Goal: Information Seeking & Learning: Learn about a topic

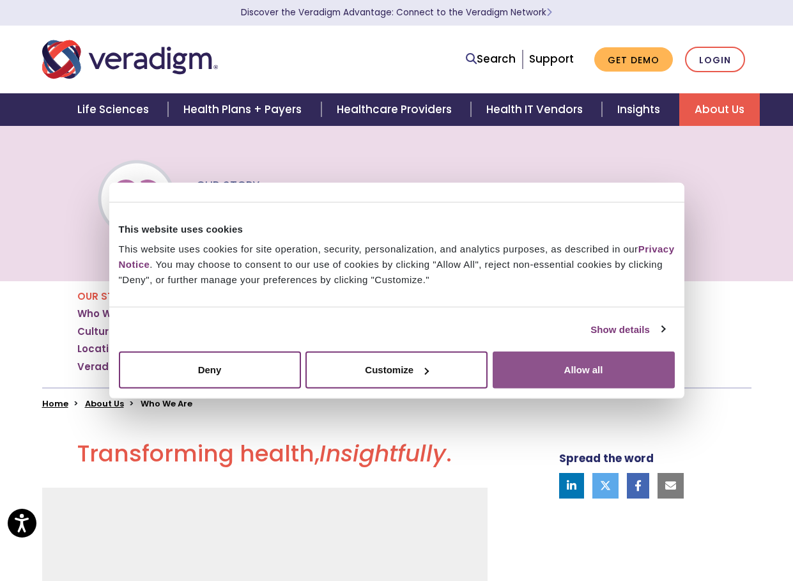
click at [581, 367] on button "Allow all" at bounding box center [584, 369] width 182 height 37
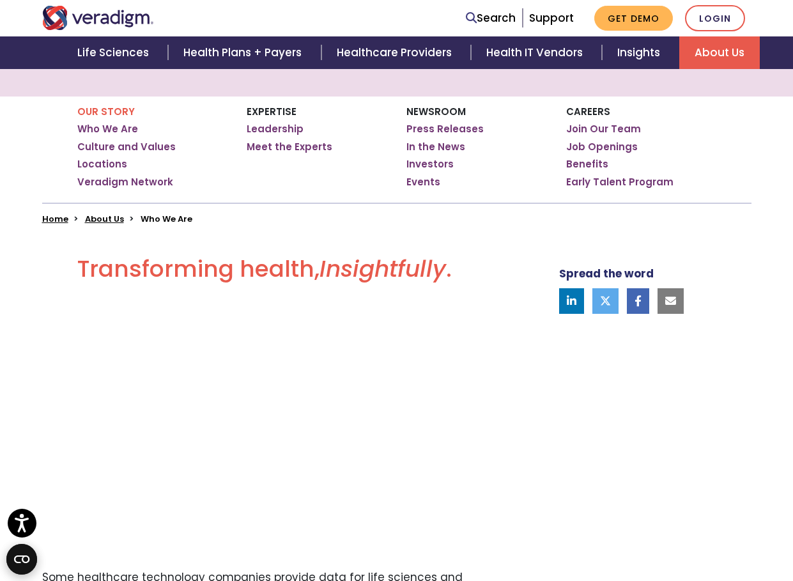
scroll to position [64, 0]
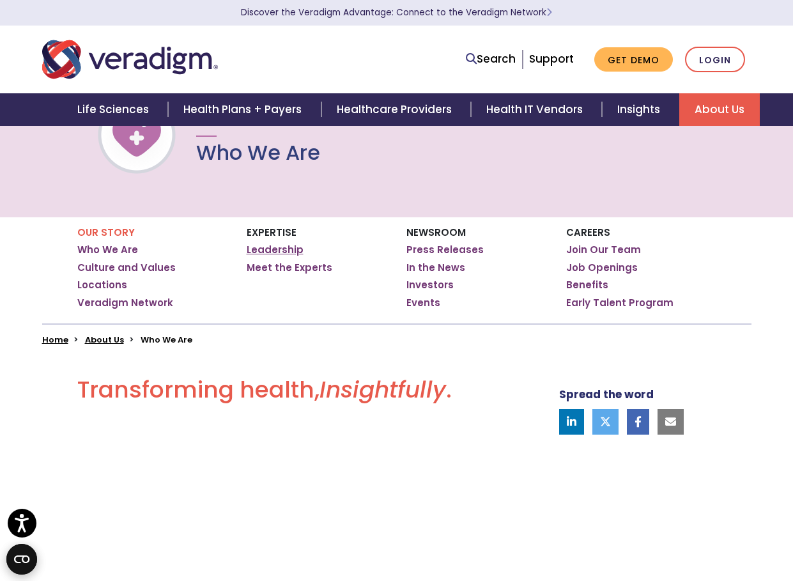
click at [276, 250] on link "Leadership" at bounding box center [275, 249] width 57 height 13
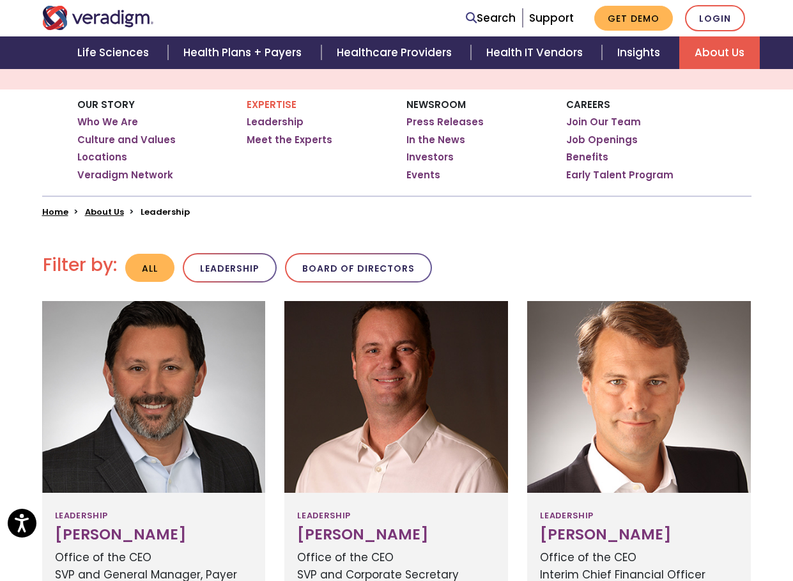
scroll to position [64, 0]
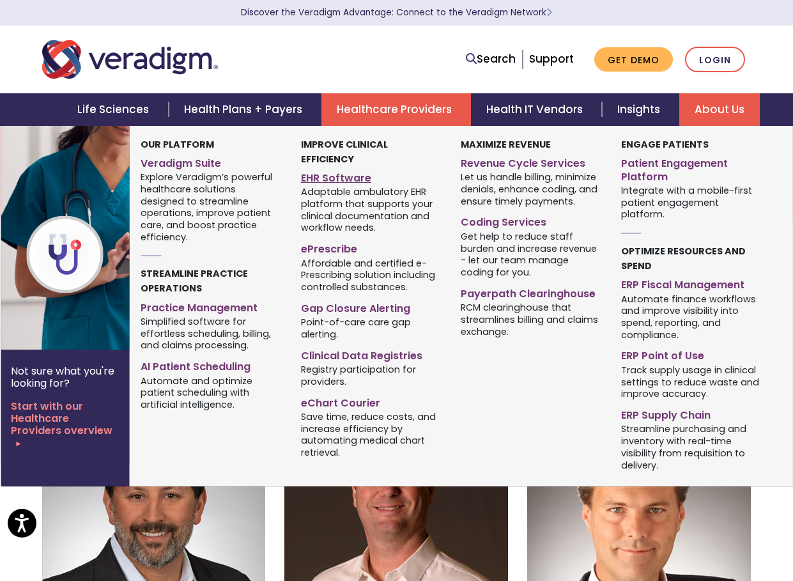
click at [351, 167] on link "EHR Software" at bounding box center [371, 176] width 141 height 19
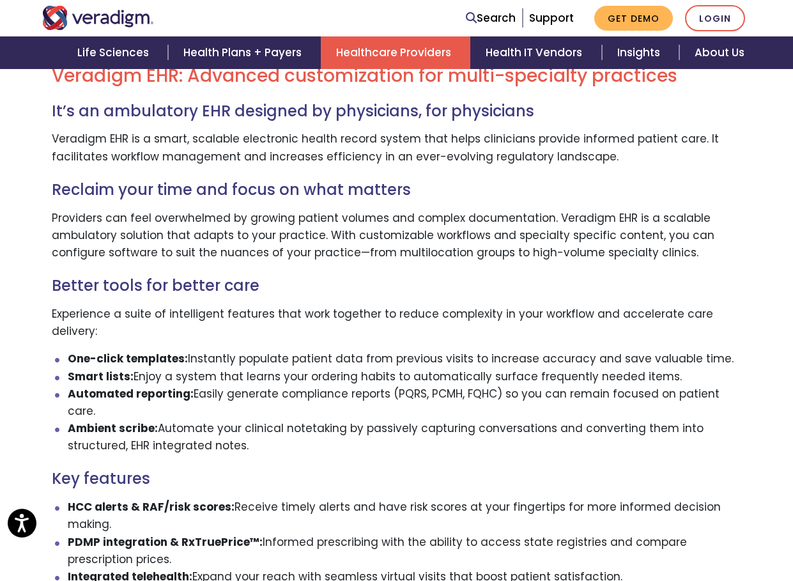
scroll to position [319, 0]
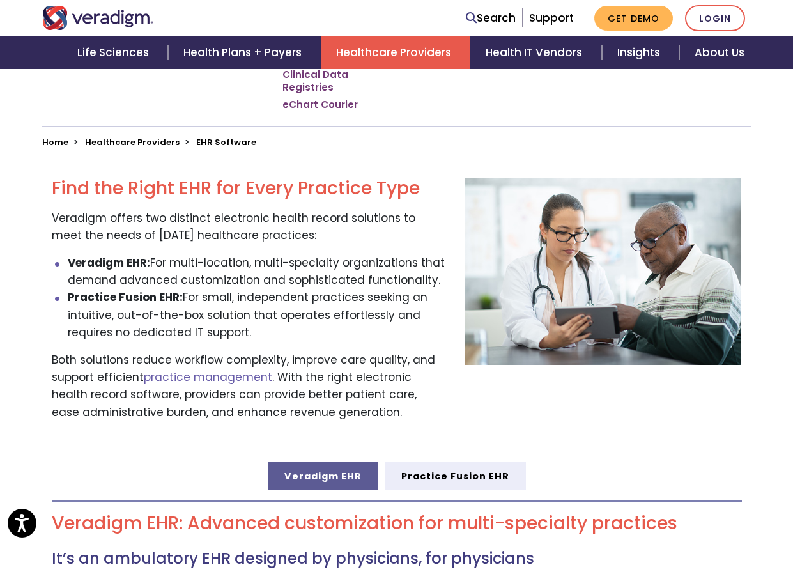
click at [88, 17] on img "Veradigm logo" at bounding box center [98, 18] width 112 height 24
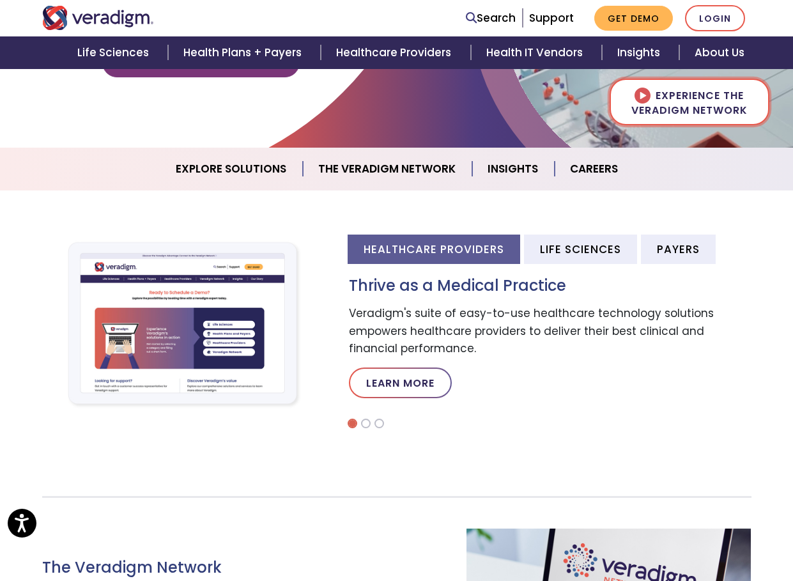
scroll to position [192, 0]
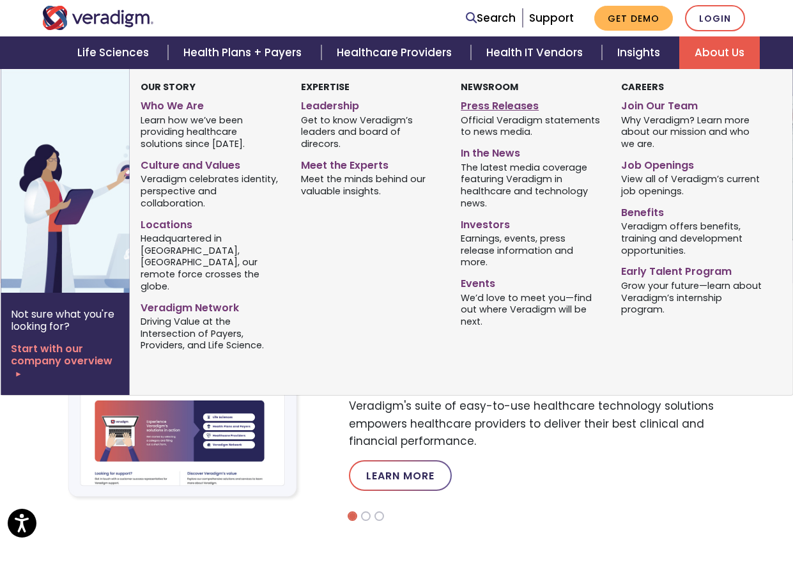
click at [511, 103] on link "Press Releases" at bounding box center [531, 104] width 141 height 19
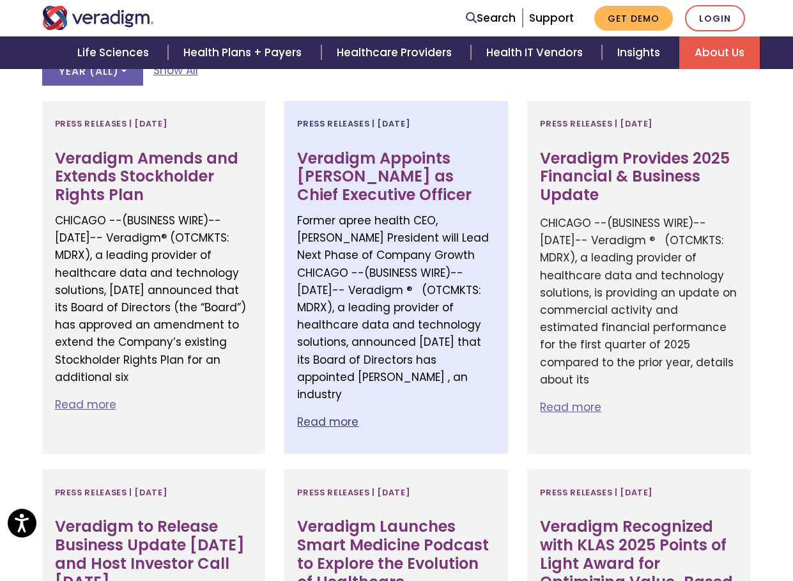
scroll to position [447, 0]
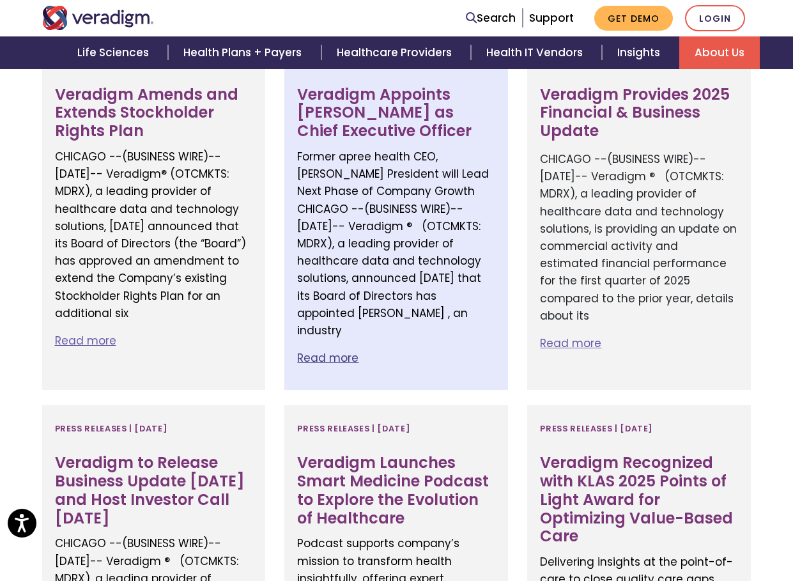
click at [346, 349] on p "Read more" at bounding box center [396, 357] width 198 height 17
